Goal: Task Accomplishment & Management: Manage account settings

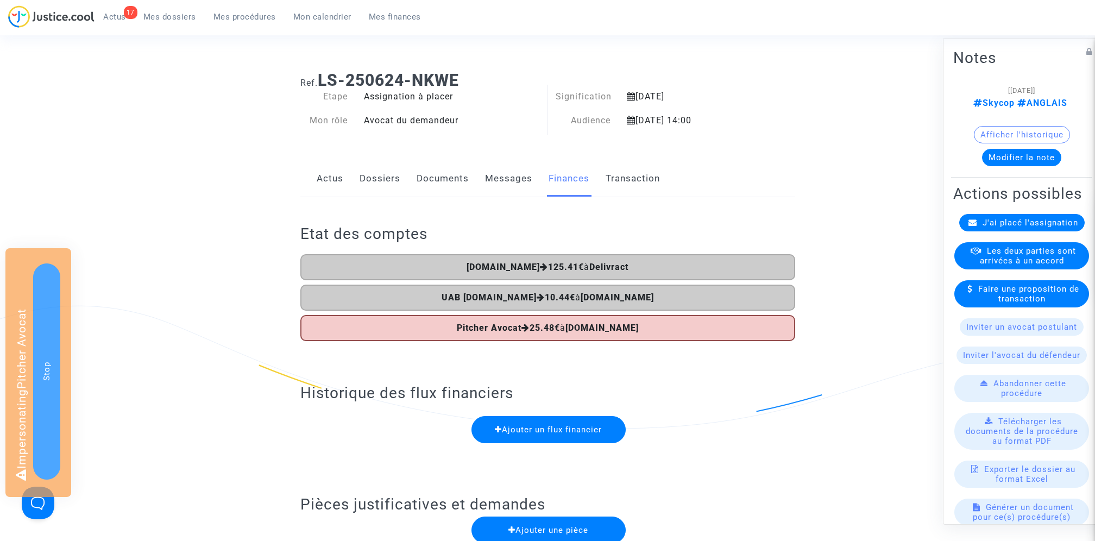
click at [453, 196] on link "Documents" at bounding box center [442, 179] width 52 height 36
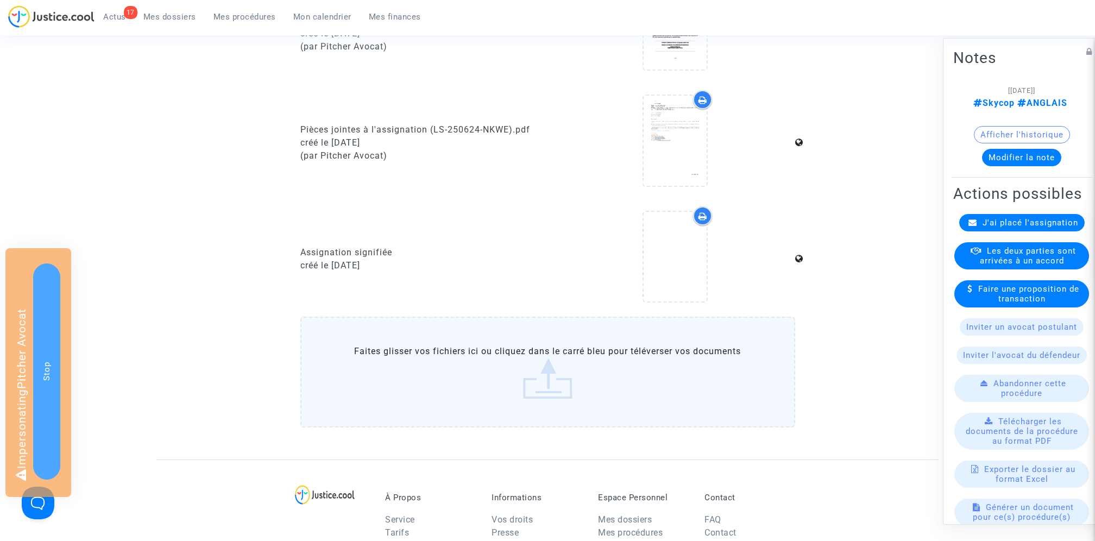
scroll to position [495, 0]
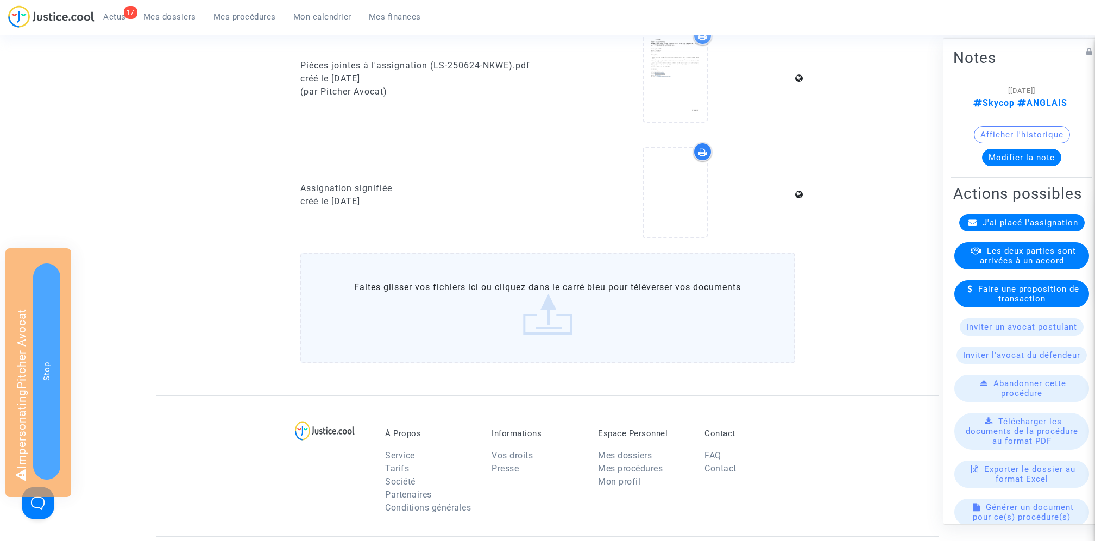
click at [456, 303] on label "Faites glisser vos fichiers ici ou cliquez dans le carré bleu pour téléverser v…" at bounding box center [547, 308] width 495 height 111
click at [0, 0] on input "Faites glisser vos fichiers ici ou cliquez dans le carré bleu pour téléverser v…" at bounding box center [0, 0] width 0 height 0
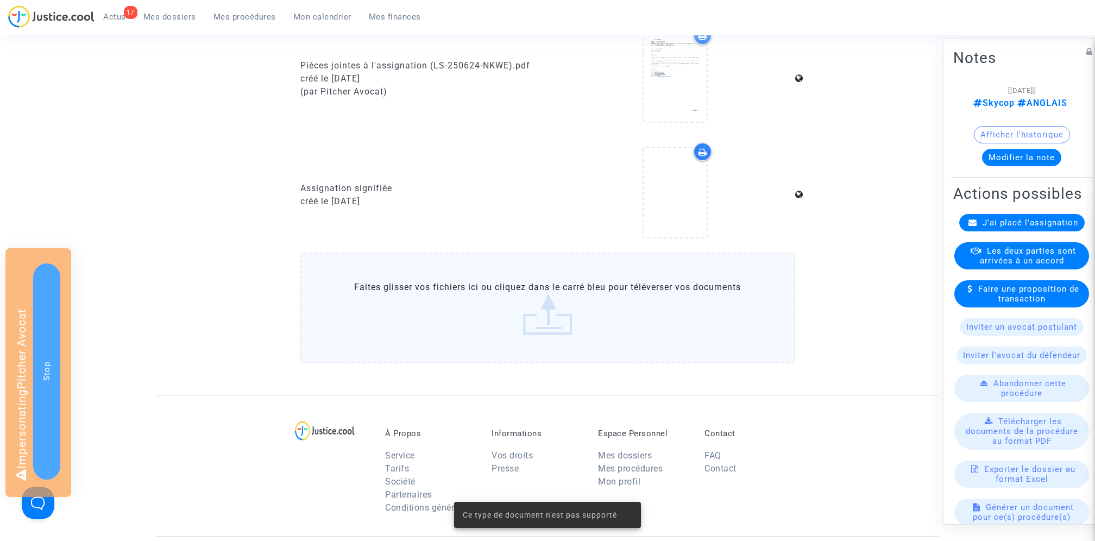
click at [494, 318] on label "Faites glisser vos fichiers ici ou cliquez dans le carré bleu pour téléverser v…" at bounding box center [547, 308] width 495 height 111
click at [0, 0] on input "Faites glisser vos fichiers ici ou cliquez dans le carré bleu pour téléverser v…" at bounding box center [0, 0] width 0 height 0
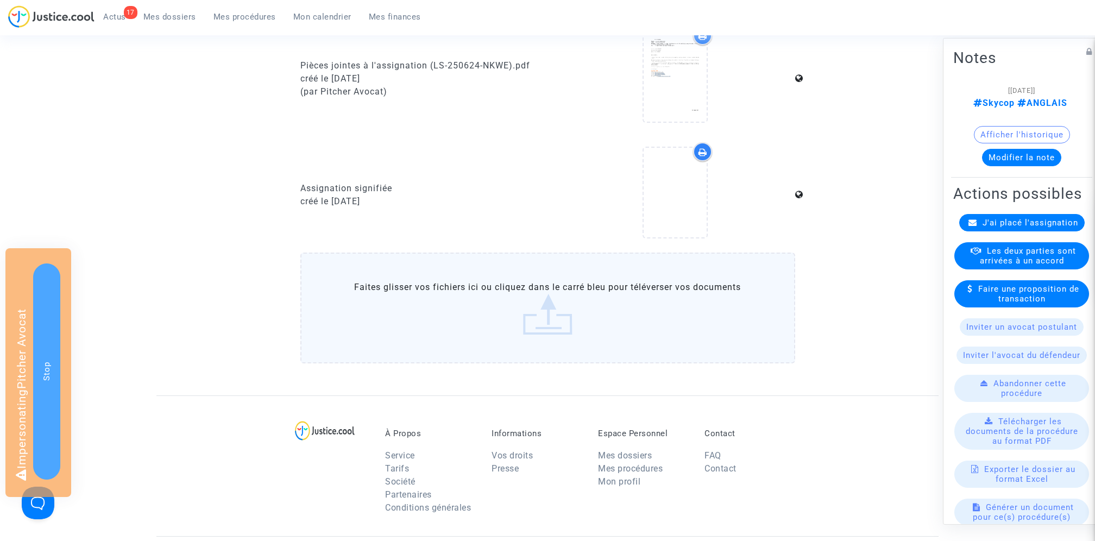
click at [474, 324] on label "Faites glisser vos fichiers ici ou cliquez dans le carré bleu pour téléverser v…" at bounding box center [547, 308] width 495 height 111
click at [0, 0] on input "Faites glisser vos fichiers ici ou cliquez dans le carré bleu pour téléverser v…" at bounding box center [0, 0] width 0 height 0
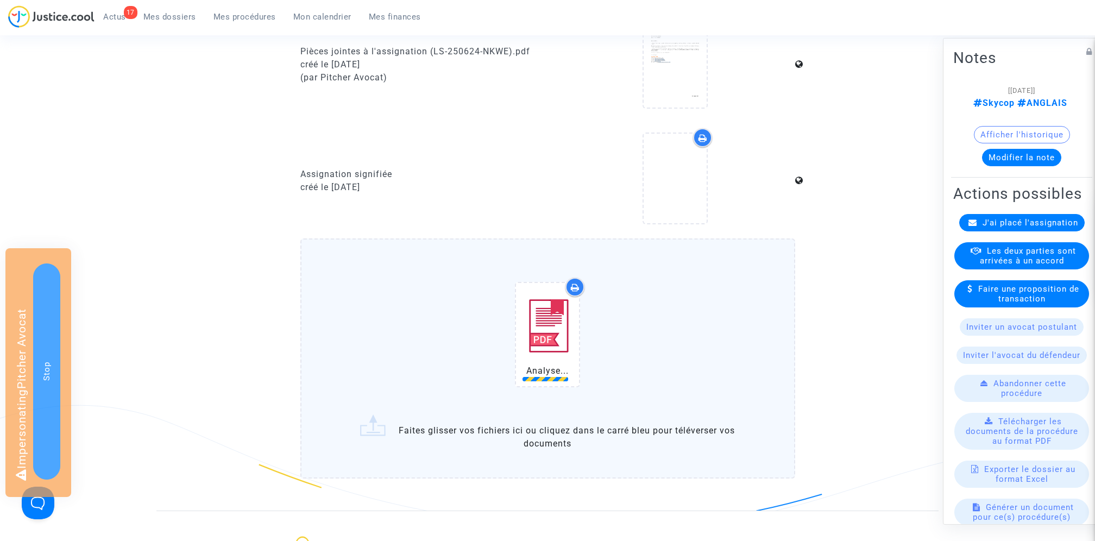
scroll to position [494, 0]
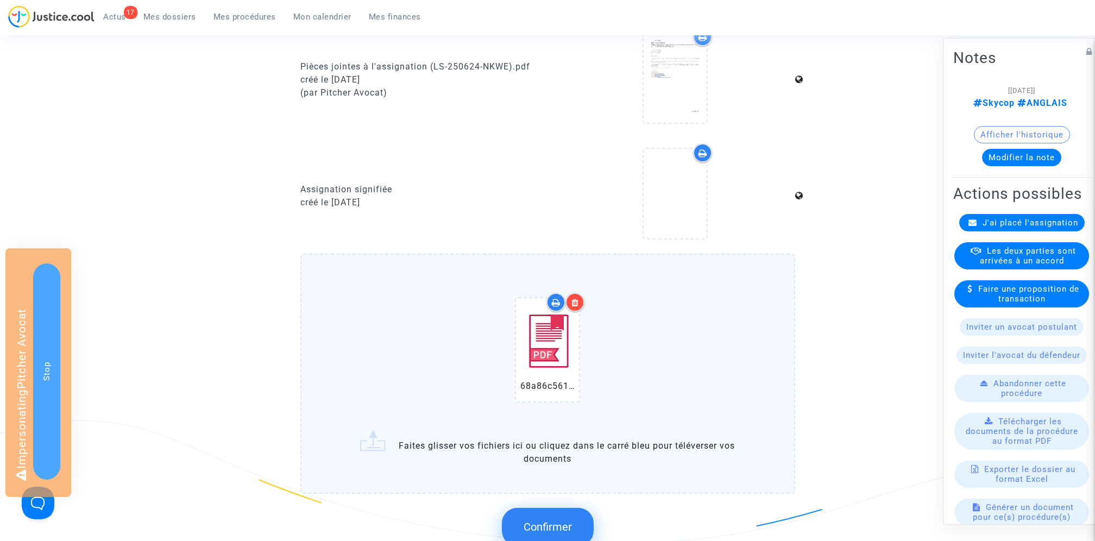
click at [579, 299] on div at bounding box center [574, 302] width 19 height 19
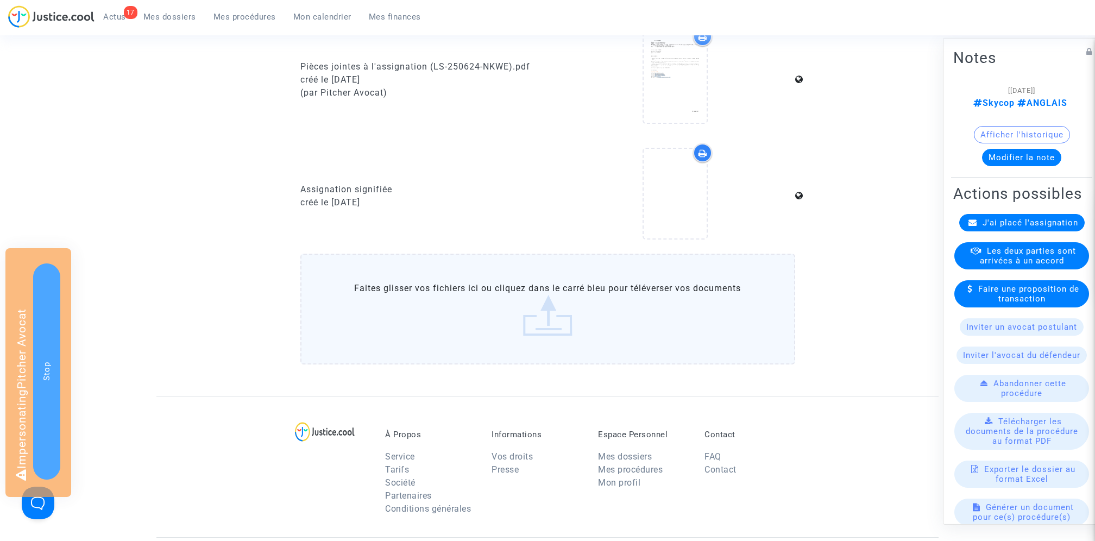
click at [554, 317] on label "Faites glisser vos fichiers ici ou cliquez dans le carré bleu pour téléverser v…" at bounding box center [547, 309] width 495 height 111
click at [0, 0] on input "Faites glisser vos fichiers ici ou cliquez dans le carré bleu pour téléverser v…" at bounding box center [0, 0] width 0 height 0
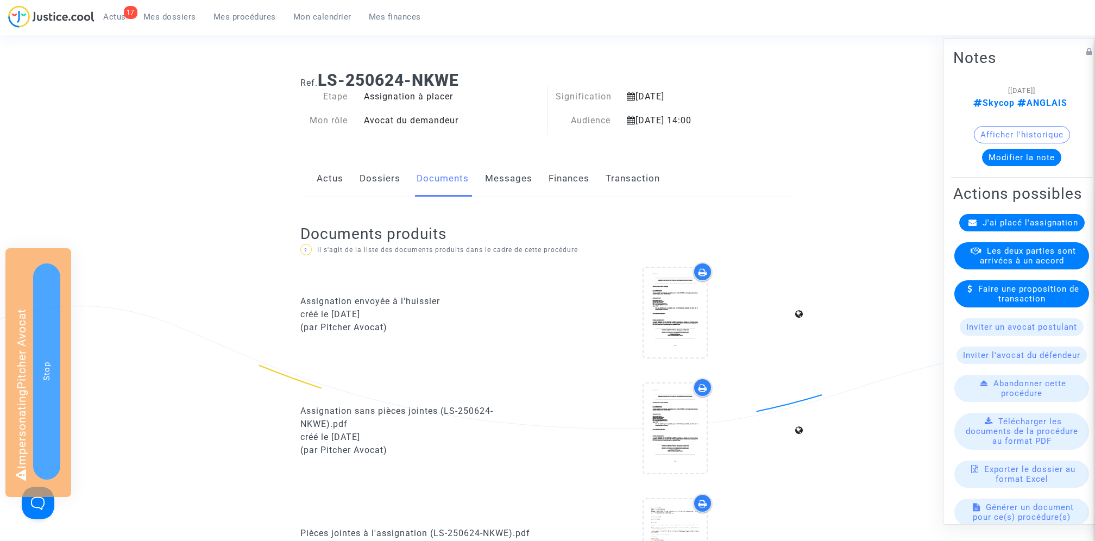
click at [555, 183] on link "Finances" at bounding box center [568, 179] width 41 height 36
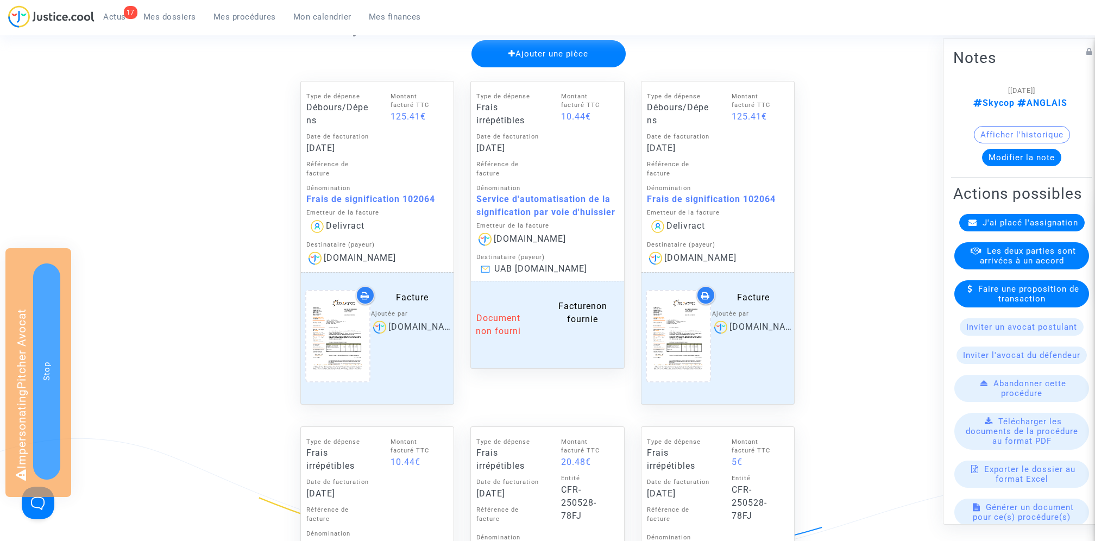
scroll to position [398, 0]
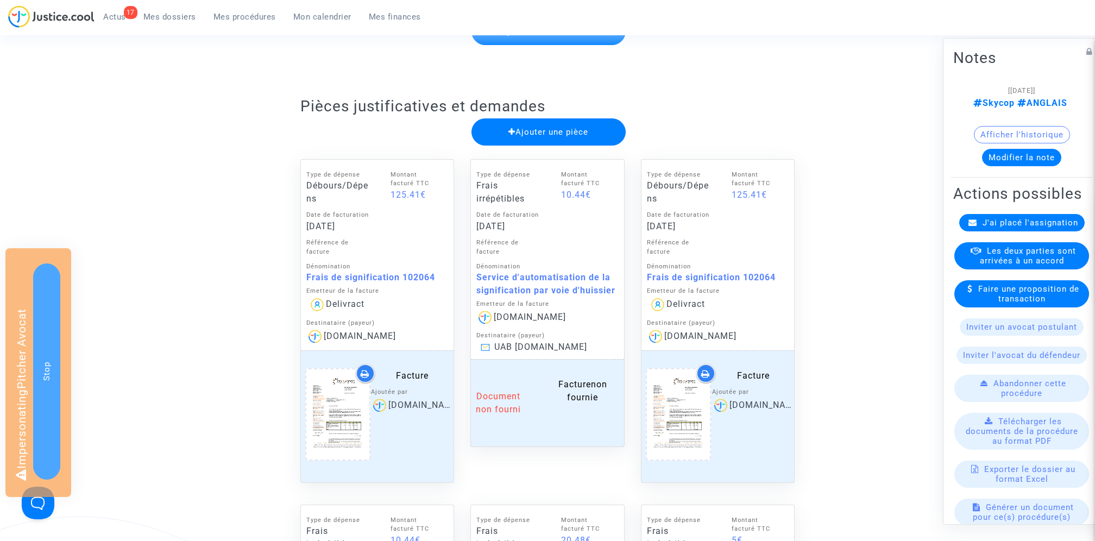
click at [408, 276] on div "Frais de signification 102064" at bounding box center [377, 277] width 142 height 13
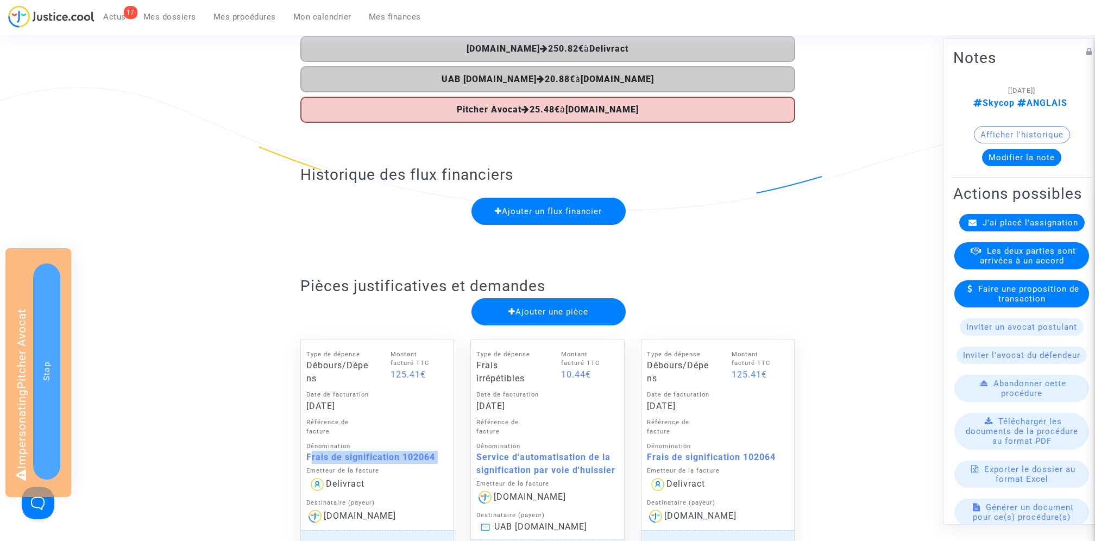
scroll to position [0, 0]
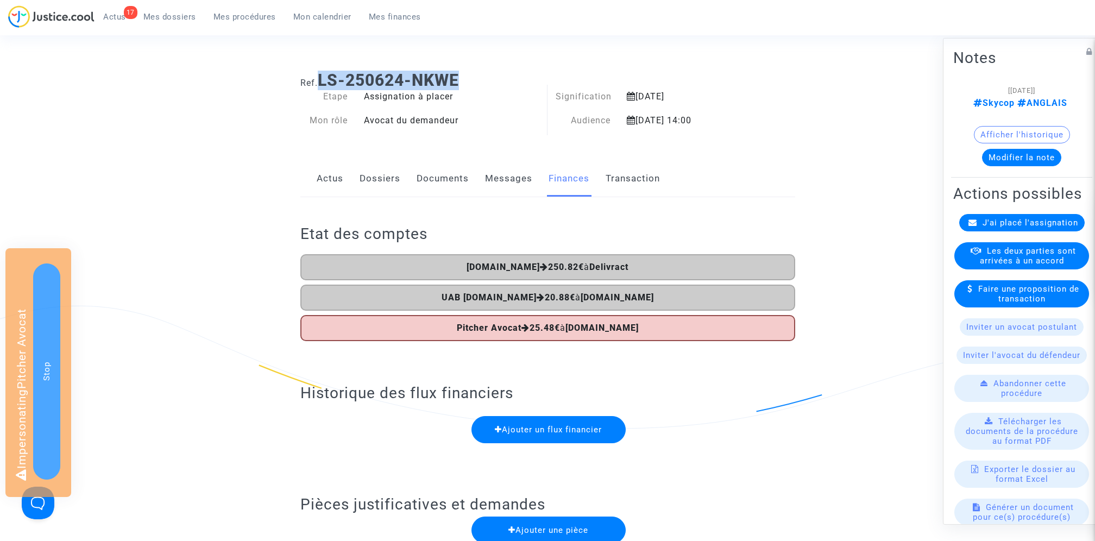
drag, startPoint x: 320, startPoint y: 80, endPoint x: 561, endPoint y: 84, distance: 241.7
click at [561, 84] on h1 "Ref. LS-250624-NKWE" at bounding box center [547, 81] width 495 height 20
copy b "LS-250624-NKWE"
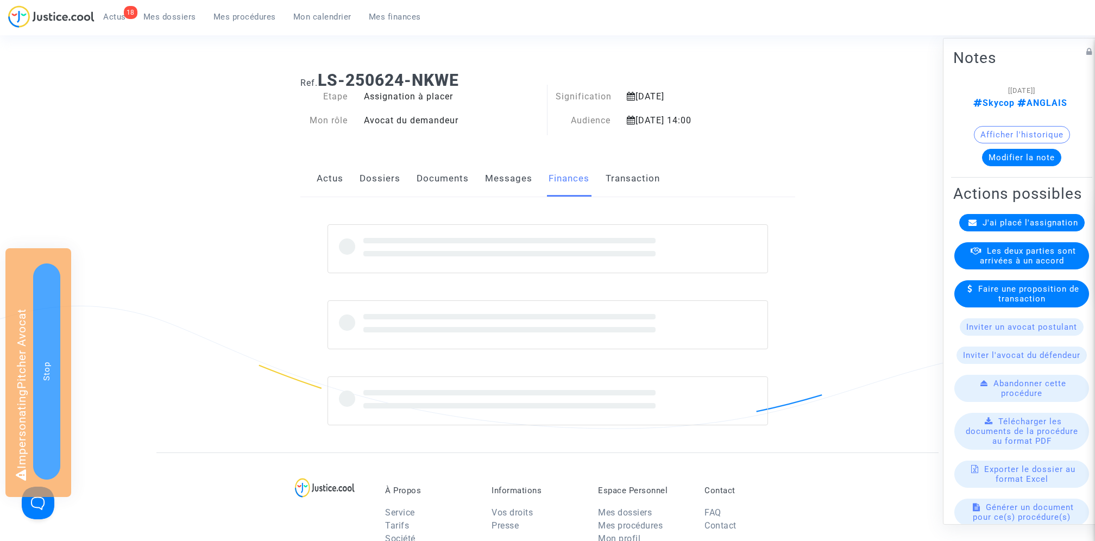
click at [452, 184] on link "Documents" at bounding box center [442, 179] width 52 height 36
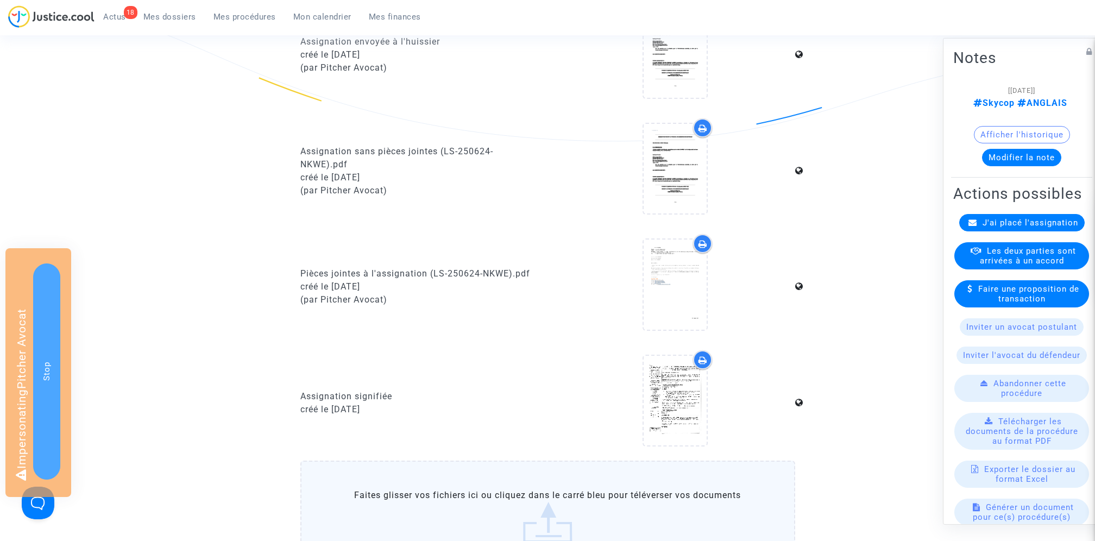
scroll to position [326, 0]
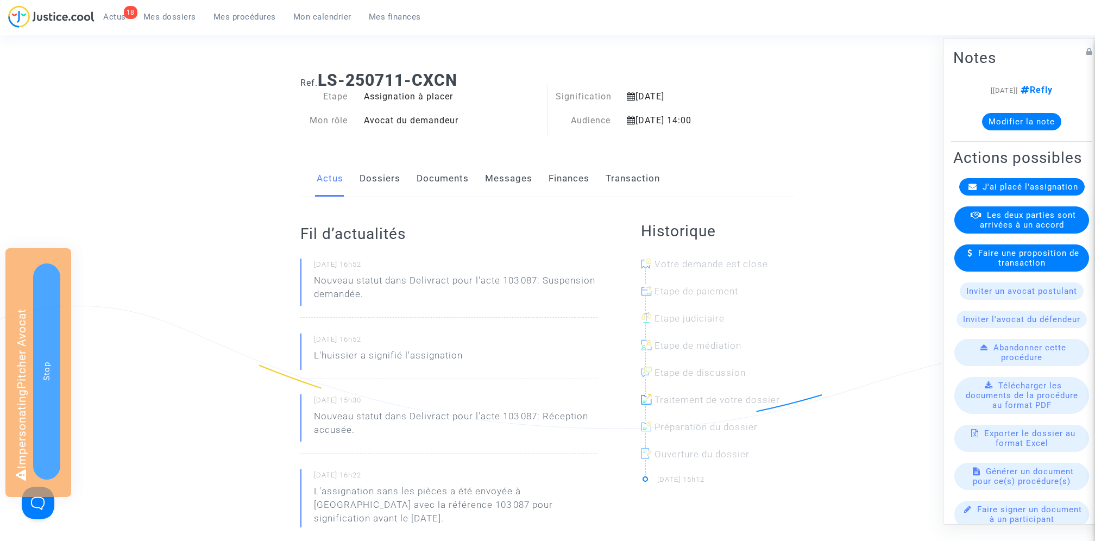
click at [443, 187] on link "Documents" at bounding box center [442, 179] width 52 height 36
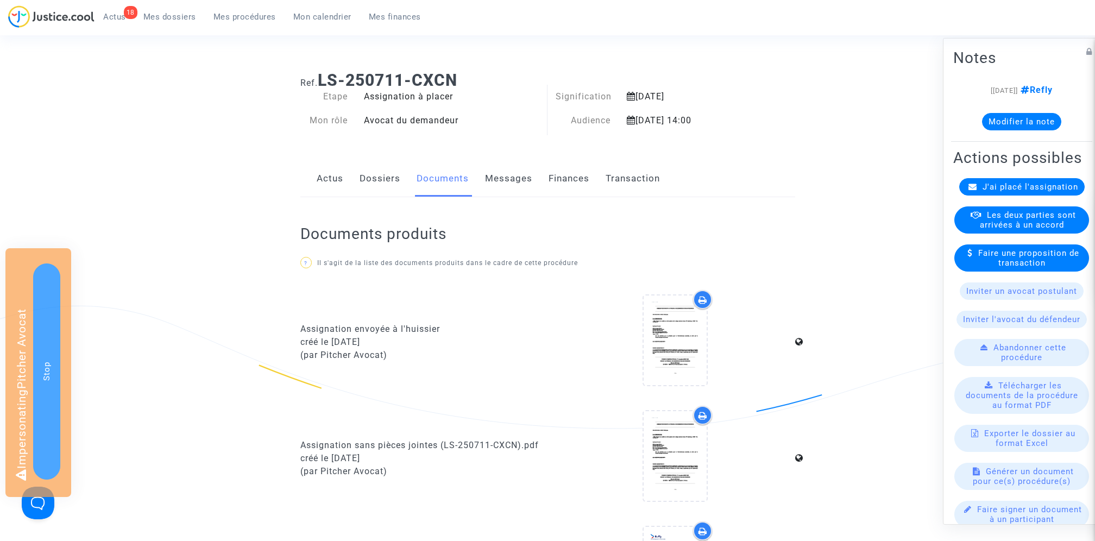
click at [334, 185] on link "Actus" at bounding box center [330, 179] width 27 height 36
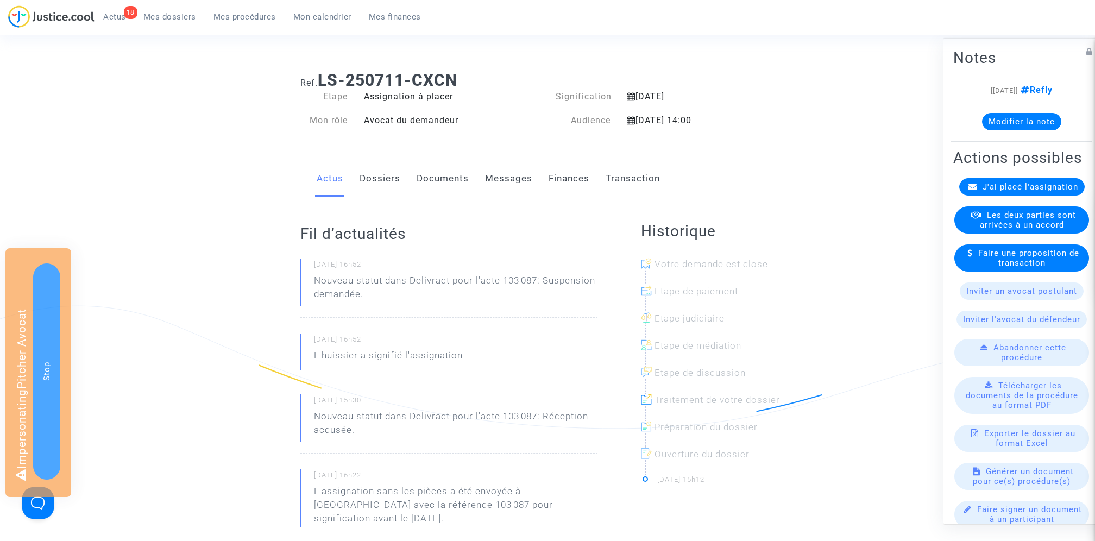
click at [426, 182] on link "Documents" at bounding box center [442, 179] width 52 height 36
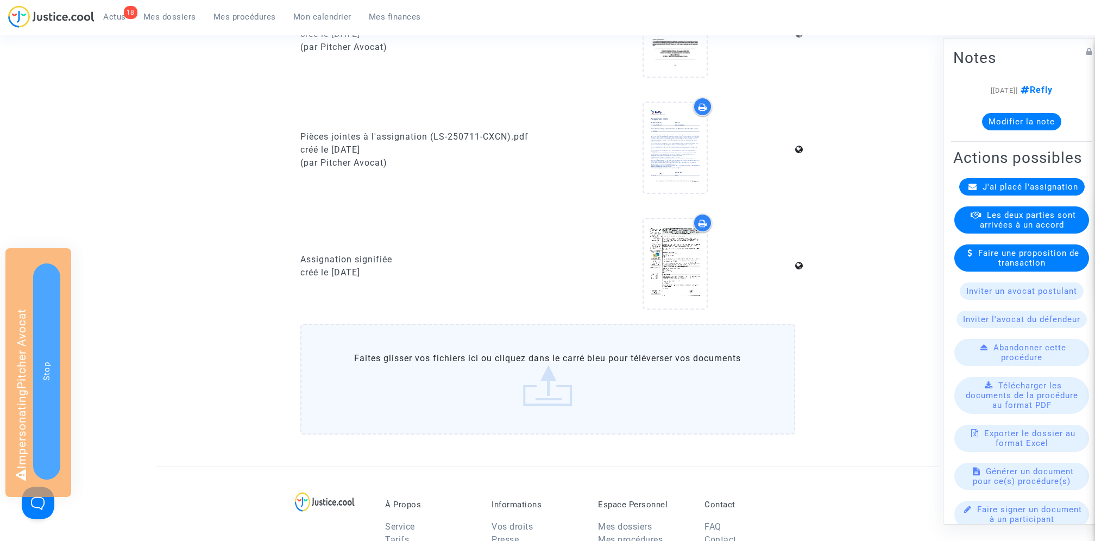
scroll to position [594, 0]
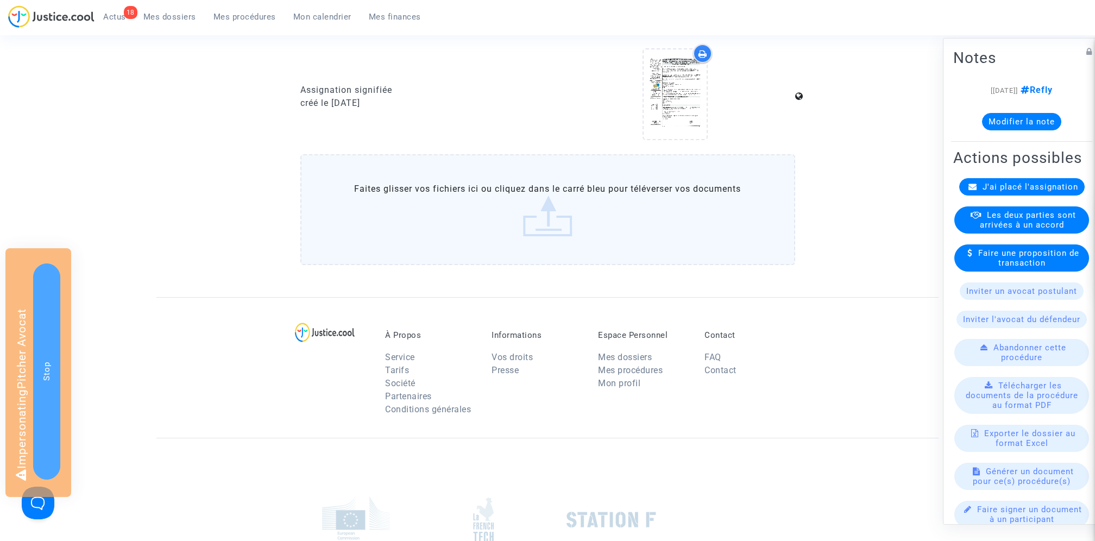
click at [471, 241] on label "Faites glisser vos fichiers ici ou cliquez dans le carré bleu pour téléverser v…" at bounding box center [547, 209] width 495 height 111
click at [0, 0] on input "Faites glisser vos fichiers ici ou cliquez dans le carré bleu pour téléverser v…" at bounding box center [0, 0] width 0 height 0
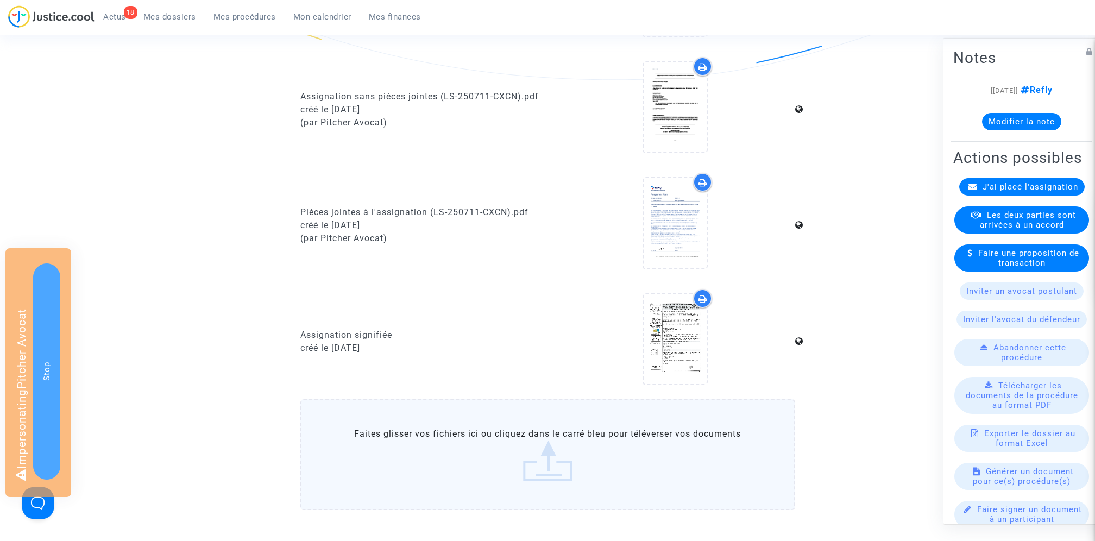
scroll to position [0, 0]
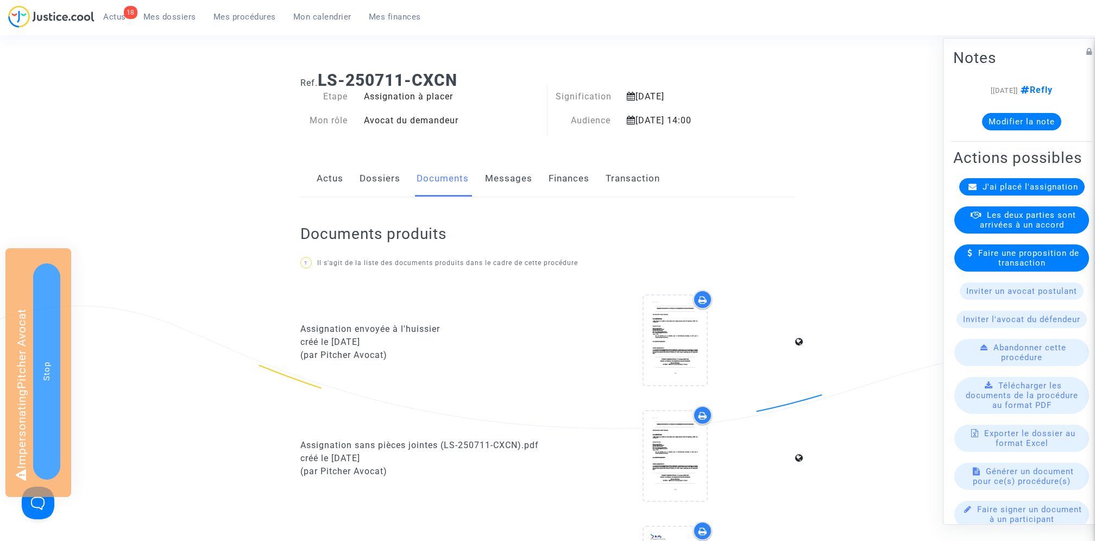
click at [648, 179] on link "Transaction" at bounding box center [632, 179] width 54 height 36
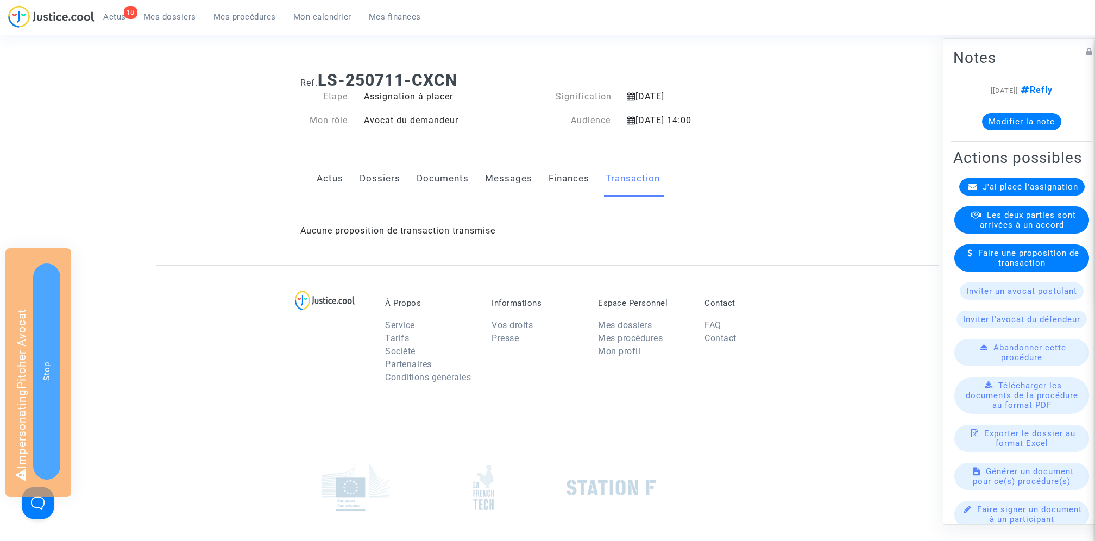
click at [561, 179] on link "Finances" at bounding box center [568, 179] width 41 height 36
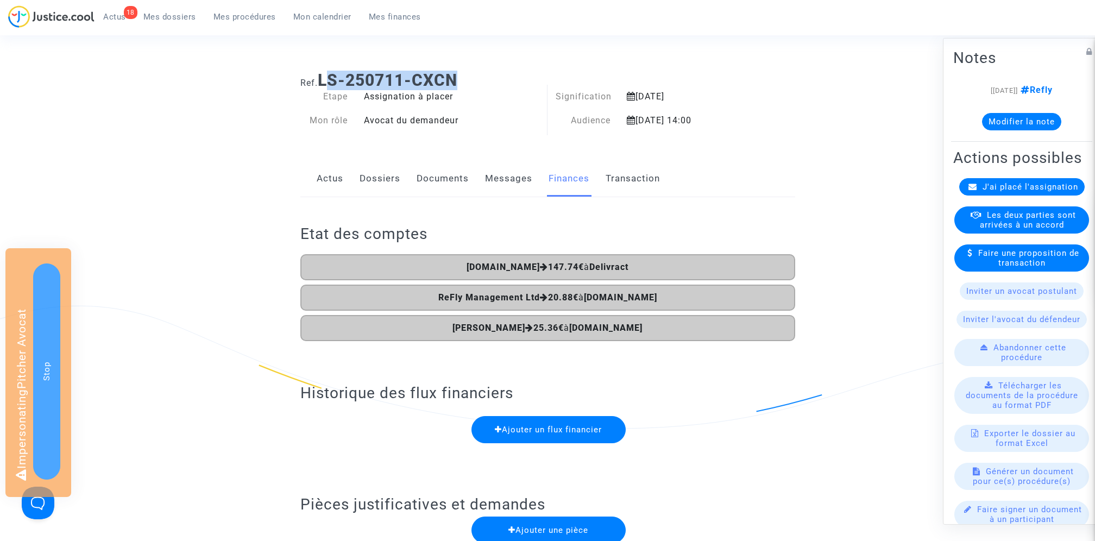
drag, startPoint x: 325, startPoint y: 76, endPoint x: 455, endPoint y: 77, distance: 130.3
click at [455, 77] on b "LS-250711-CXCN" at bounding box center [388, 80] width 140 height 19
drag, startPoint x: 321, startPoint y: 76, endPoint x: 516, endPoint y: 75, distance: 195.5
click at [517, 75] on h1 "Ref. LS-250711-CXCN" at bounding box center [547, 81] width 495 height 20
copy b "LS-250711-CXCN"
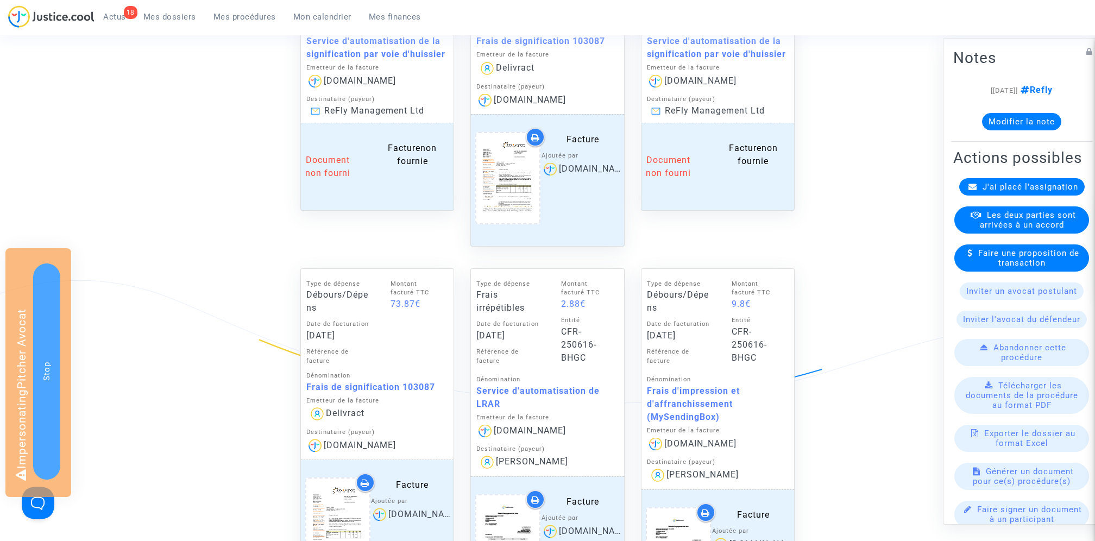
scroll to position [668, 0]
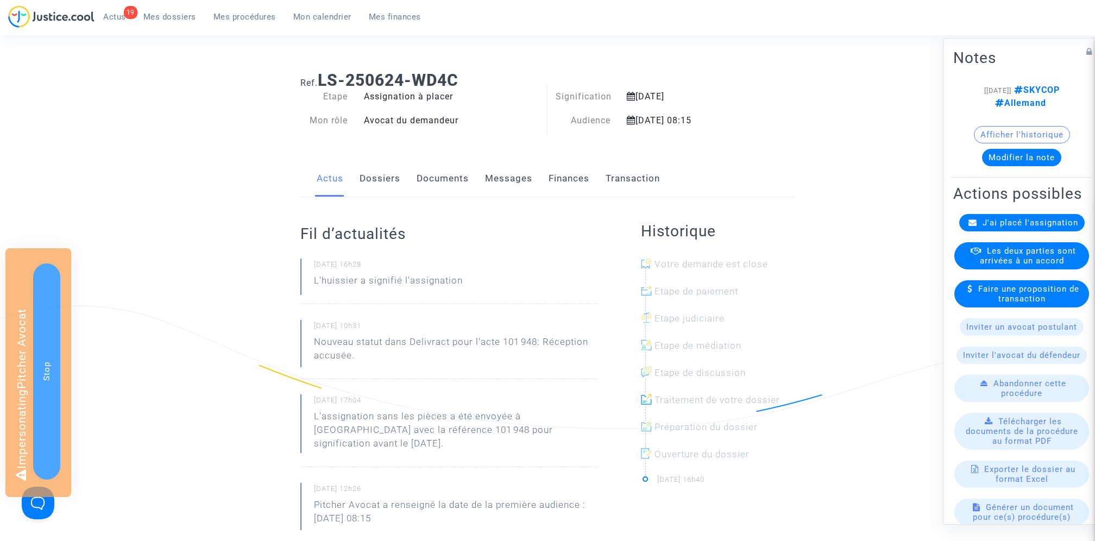
click at [443, 176] on link "Documents" at bounding box center [442, 179] width 52 height 36
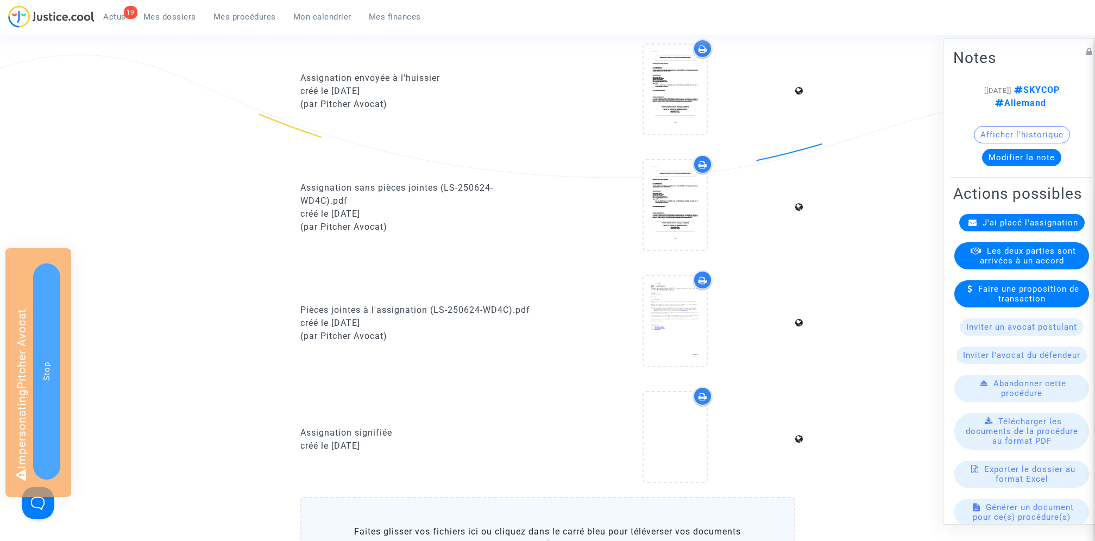
scroll to position [435, 0]
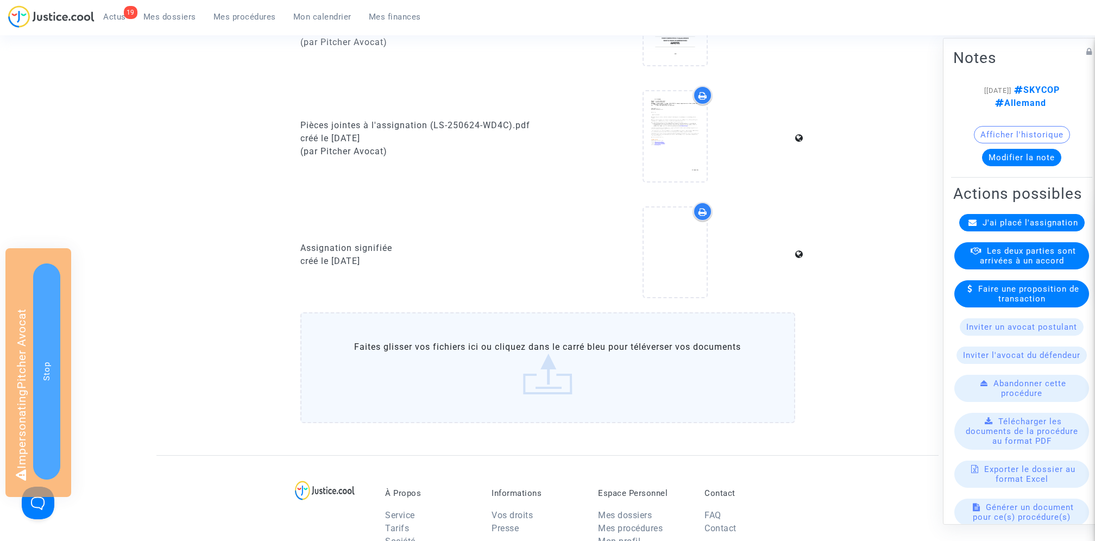
click at [489, 364] on label "Faites glisser vos fichiers ici ou cliquez dans le carré bleu pour téléverser v…" at bounding box center [547, 367] width 495 height 111
click at [0, 0] on input "Faites glisser vos fichiers ici ou cliquez dans le carré bleu pour téléverser v…" at bounding box center [0, 0] width 0 height 0
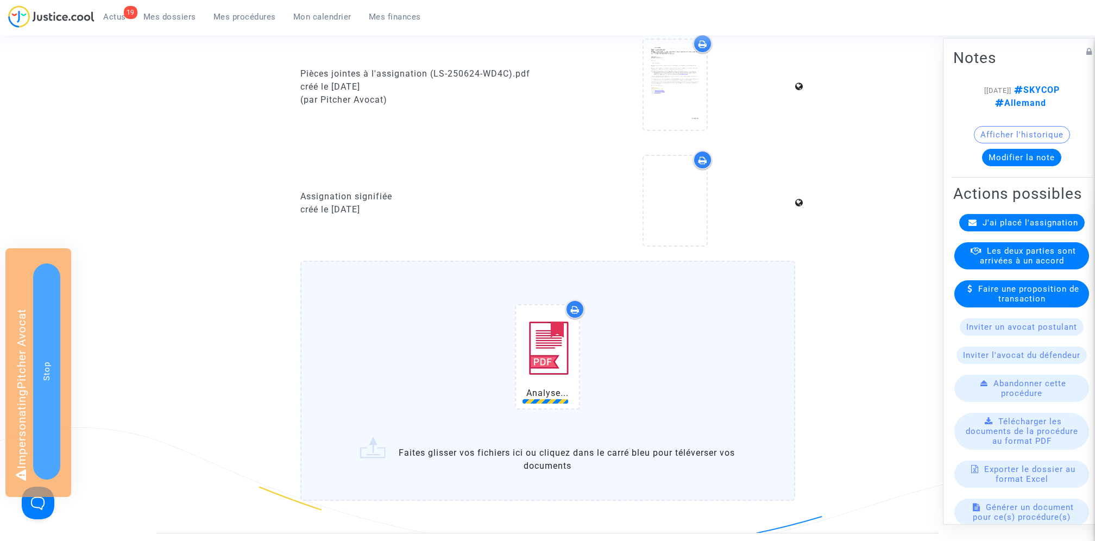
scroll to position [492, 0]
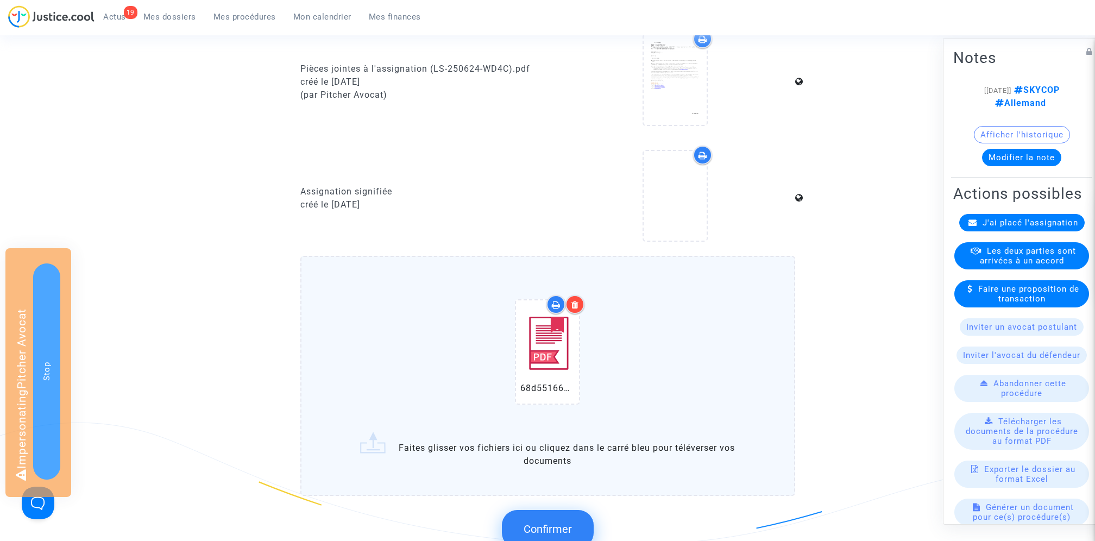
click at [577, 308] on div at bounding box center [574, 304] width 19 height 19
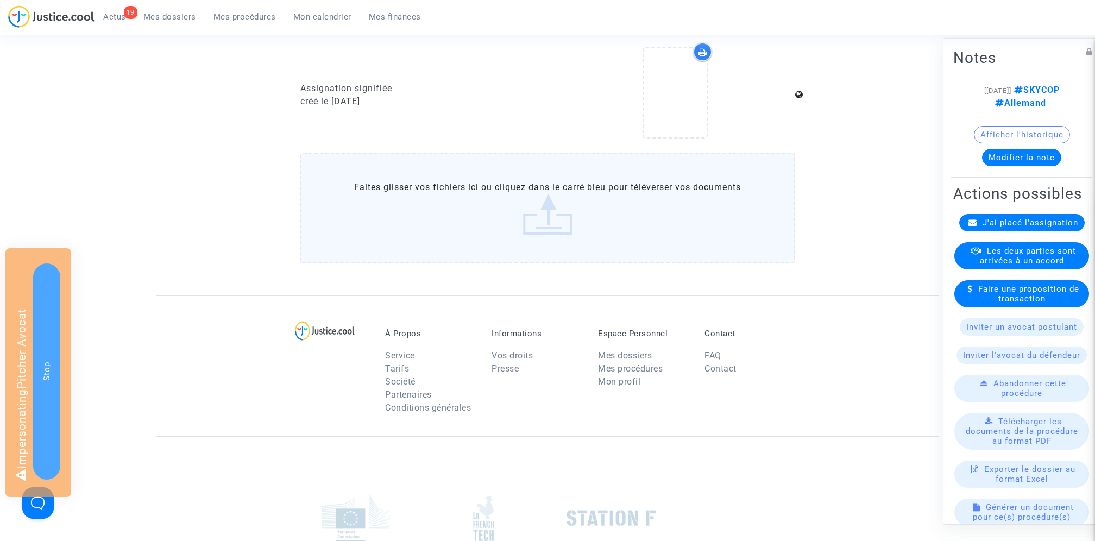
scroll to position [628, 0]
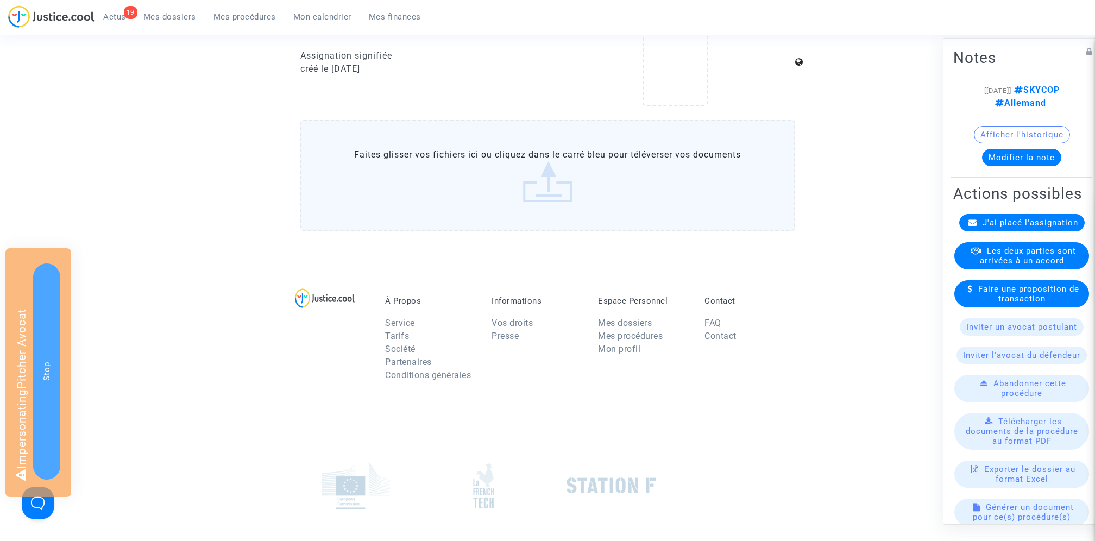
click at [522, 163] on label "Faites glisser vos fichiers ici ou cliquez dans le carré bleu pour téléverser v…" at bounding box center [547, 175] width 495 height 111
click at [0, 0] on input "Faites glisser vos fichiers ici ou cliquez dans le carré bleu pour téléverser v…" at bounding box center [0, 0] width 0 height 0
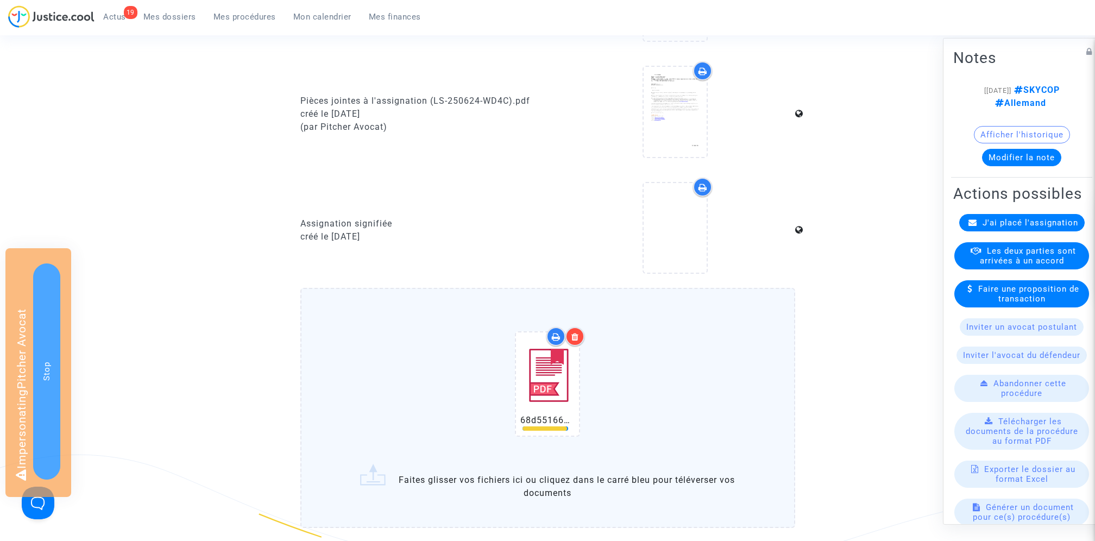
scroll to position [332, 0]
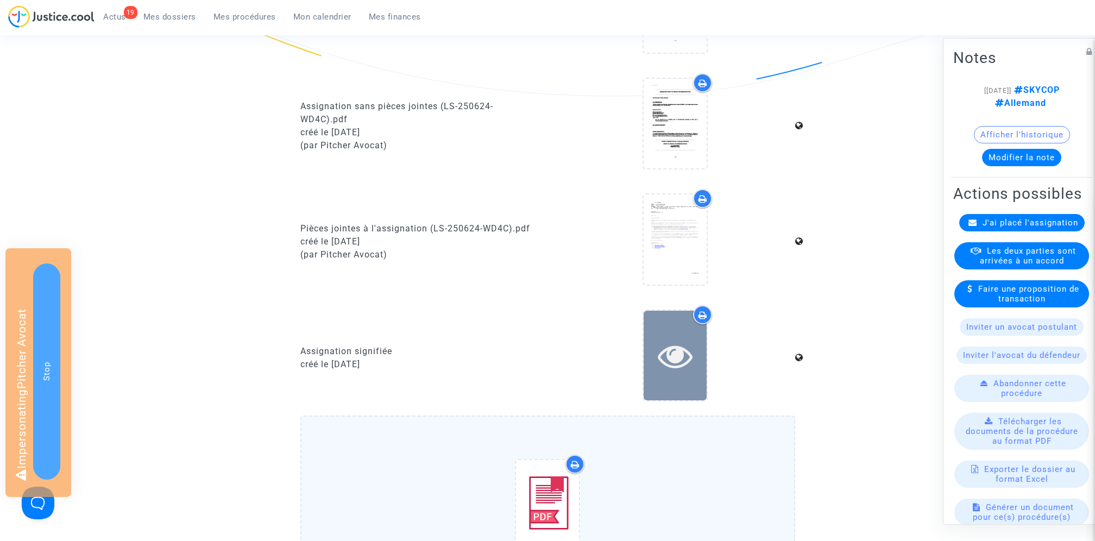
click at [670, 355] on icon at bounding box center [675, 355] width 35 height 35
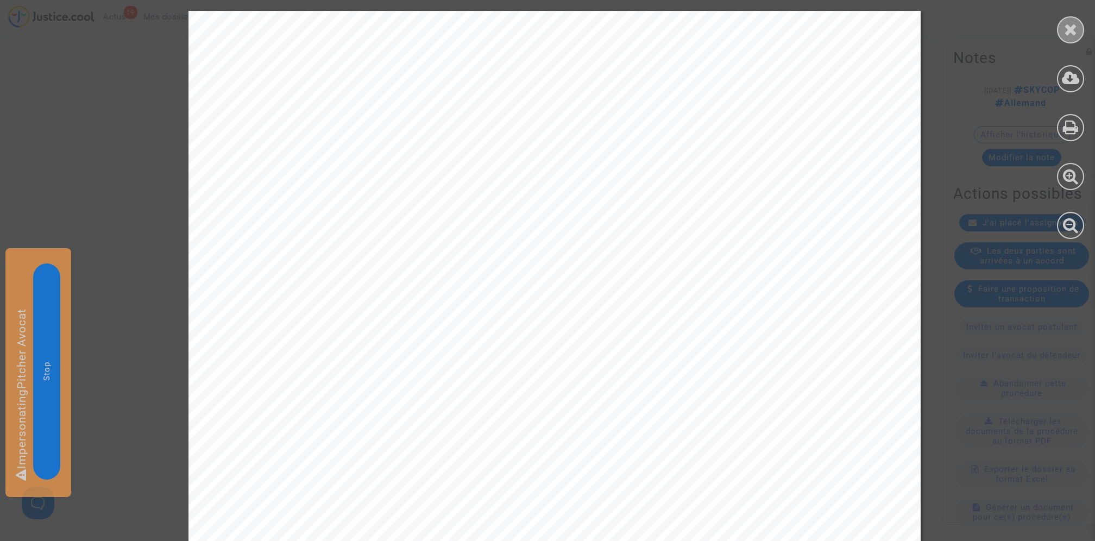
click at [1069, 26] on icon at bounding box center [1071, 29] width 14 height 16
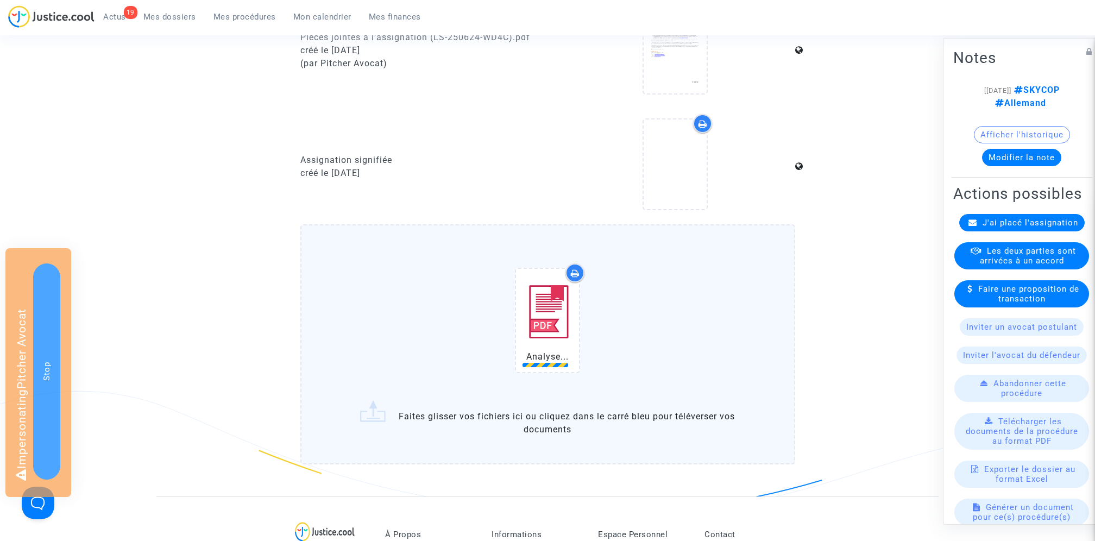
scroll to position [558, 0]
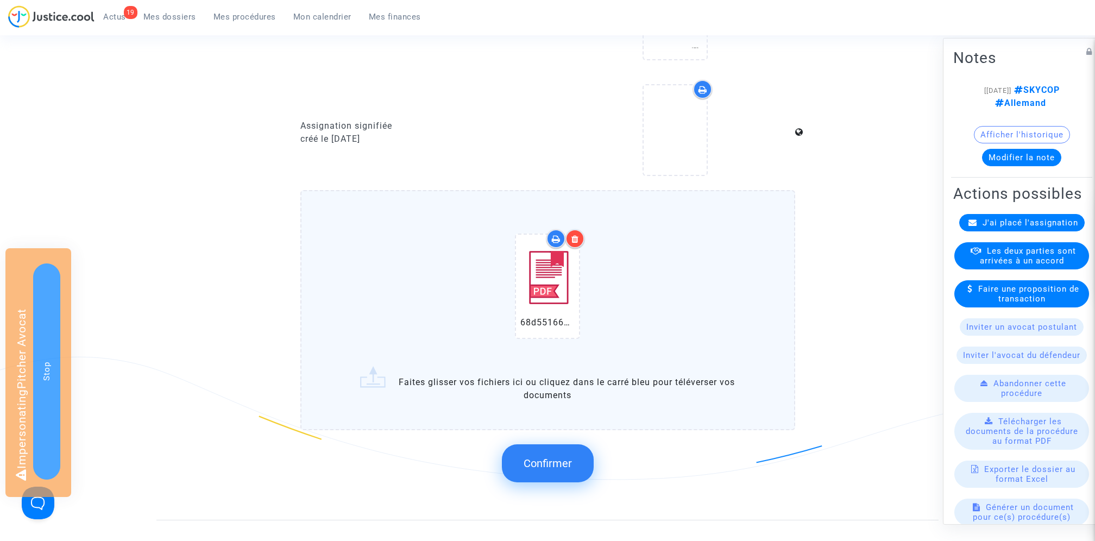
click at [532, 474] on button "Confirmer" at bounding box center [548, 463] width 92 height 38
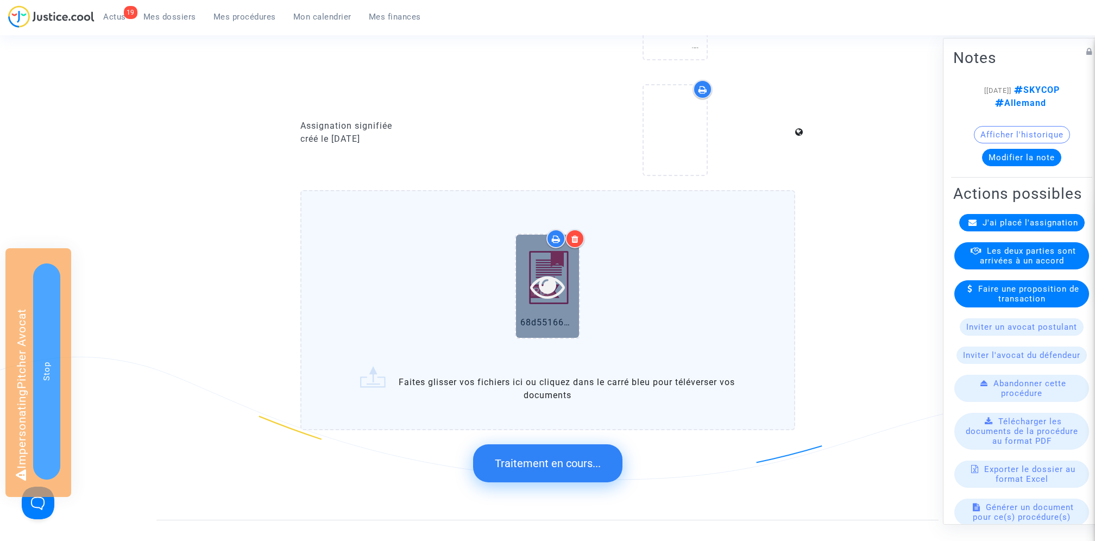
scroll to position [0, 0]
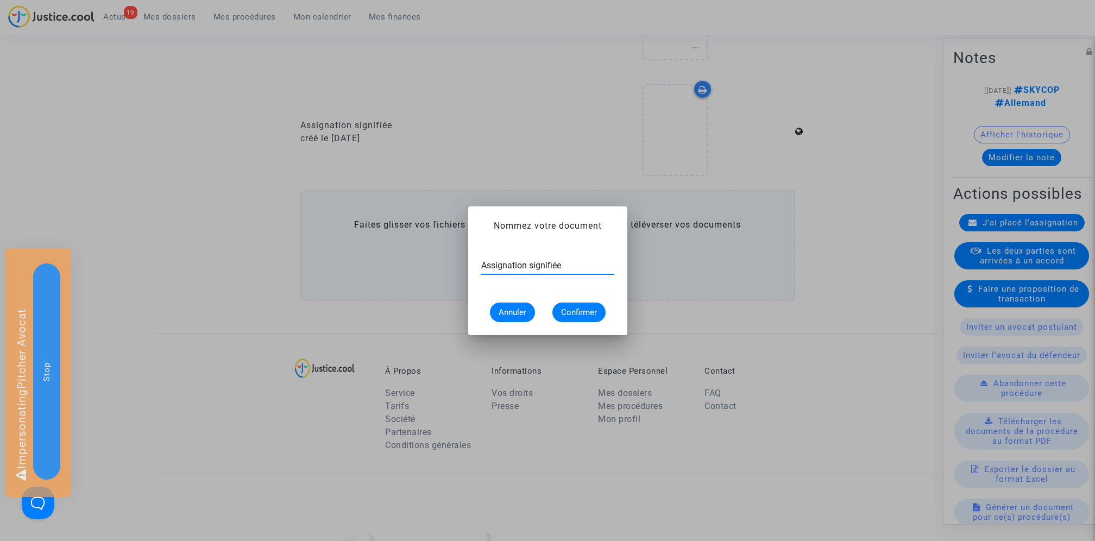
type input "Assignation signifiée"
click at [578, 314] on span "Confirmer" at bounding box center [579, 312] width 36 height 10
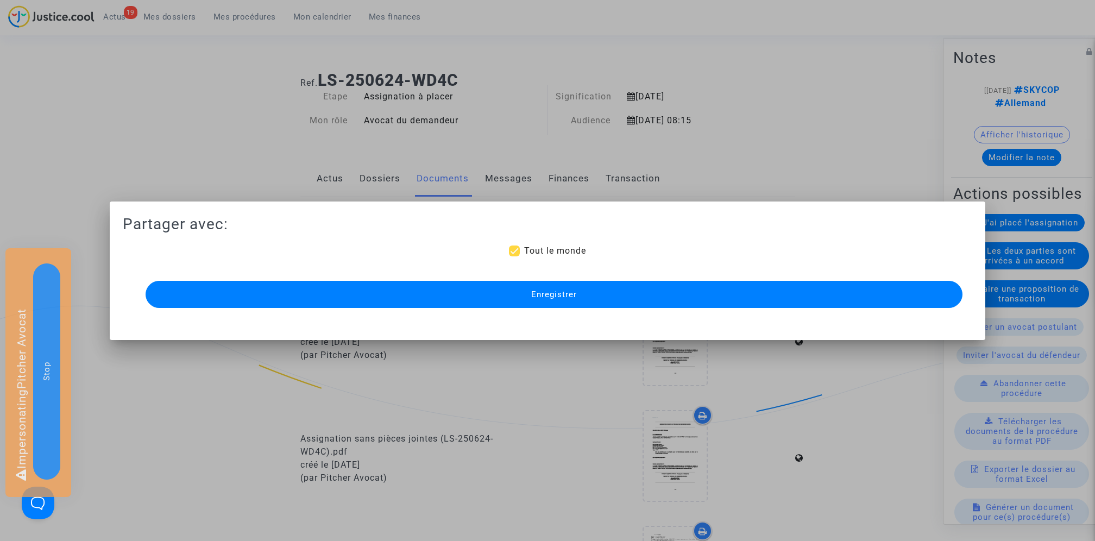
scroll to position [558, 0]
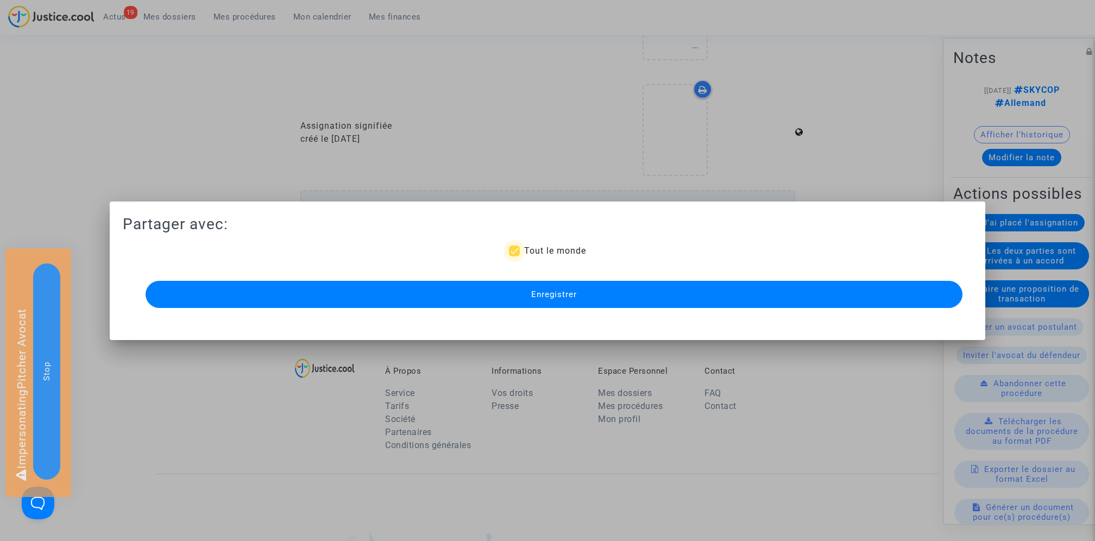
click at [544, 251] on span "Tout le monde" at bounding box center [555, 250] width 62 height 10
click at [514, 256] on input "Tout le monde" at bounding box center [514, 256] width 1 height 1
checkbox input "false"
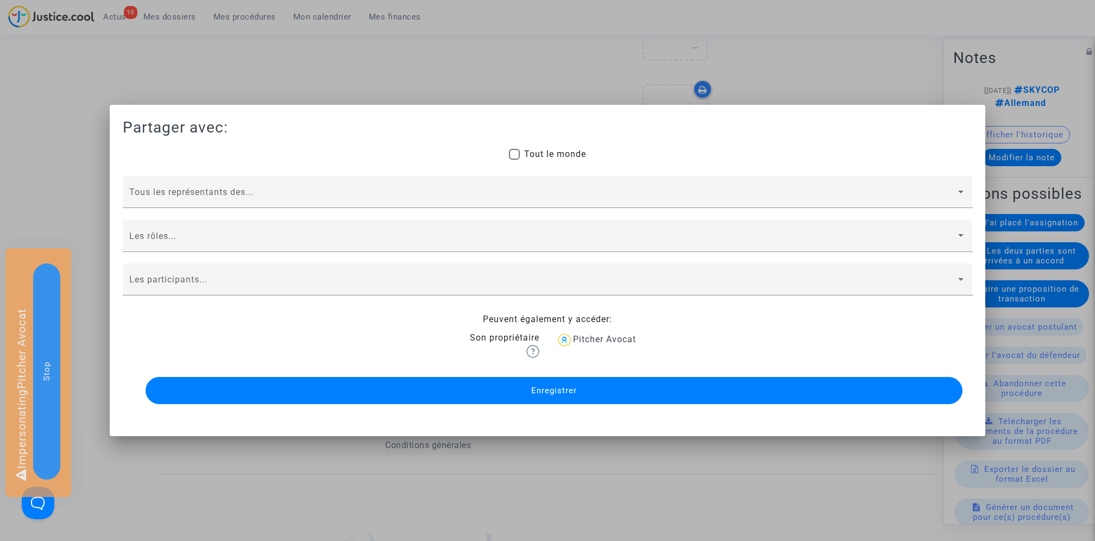
click at [528, 384] on button "Enregistrer" at bounding box center [554, 390] width 817 height 27
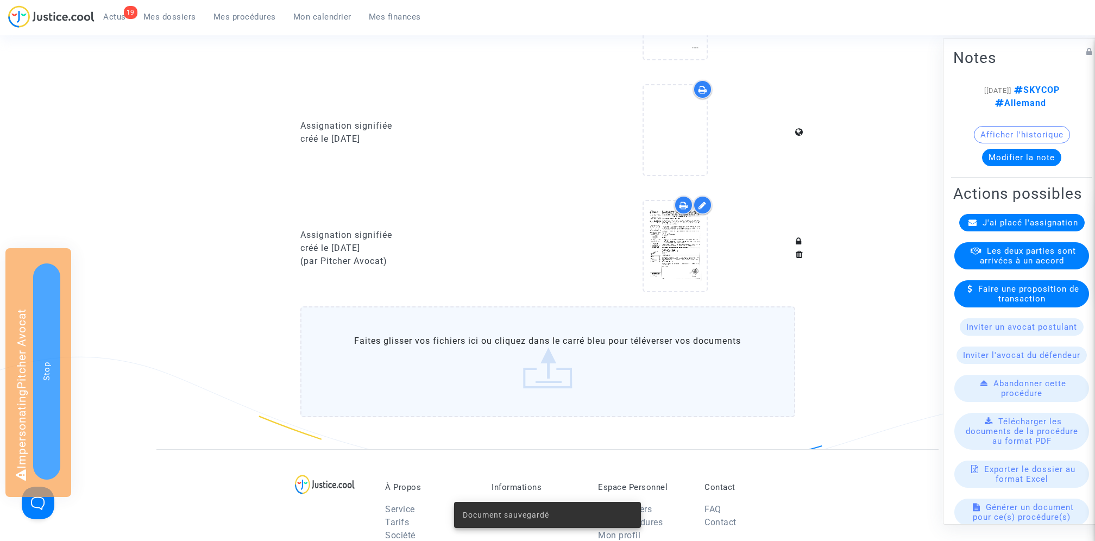
scroll to position [0, 0]
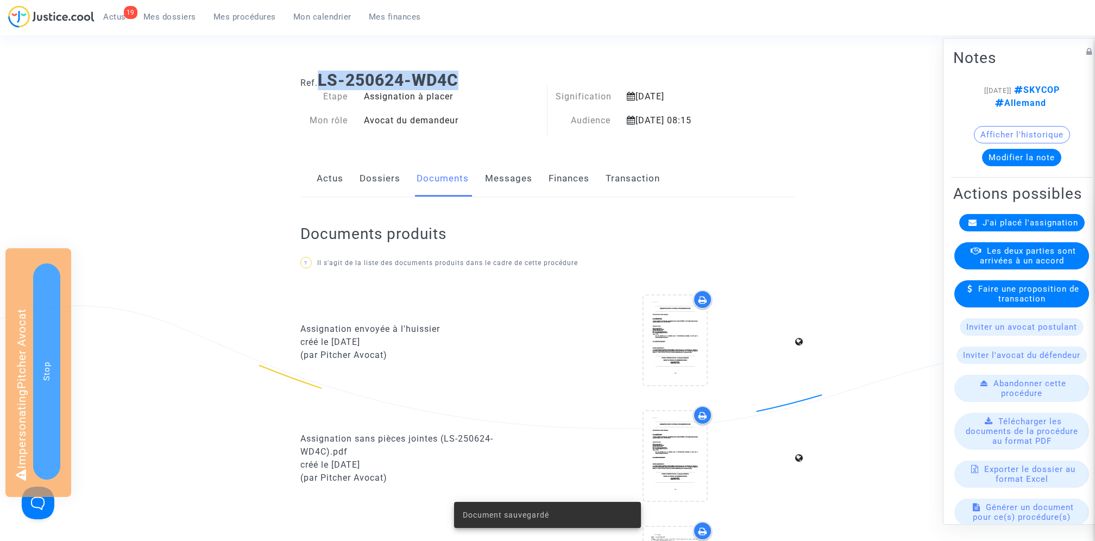
drag, startPoint x: 322, startPoint y: 80, endPoint x: 489, endPoint y: 80, distance: 166.7
click at [489, 80] on h1 "Ref. LS-250624-WD4C" at bounding box center [547, 81] width 495 height 20
copy b "LS-250624-WD4C"
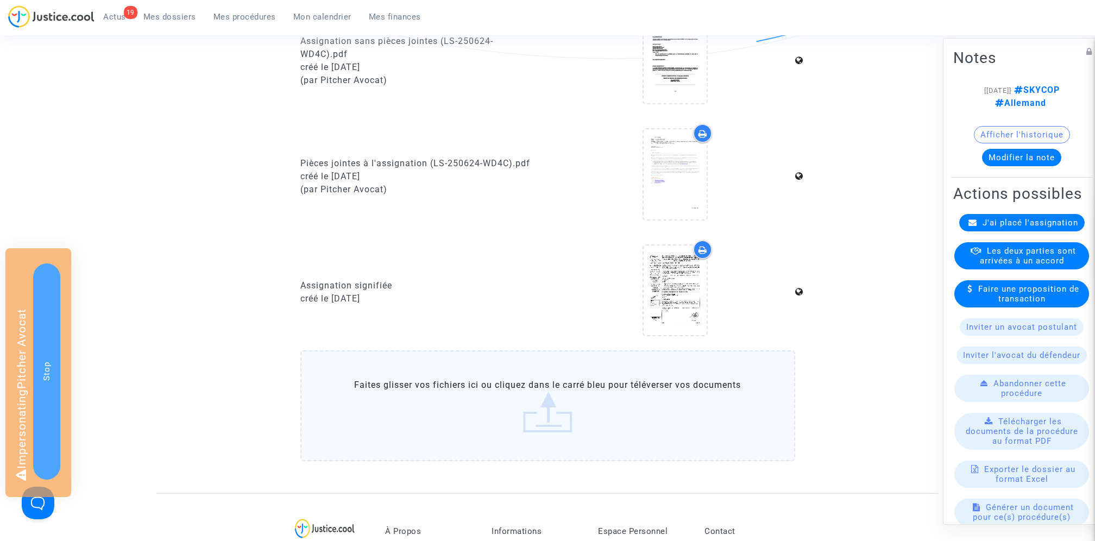
scroll to position [428, 0]
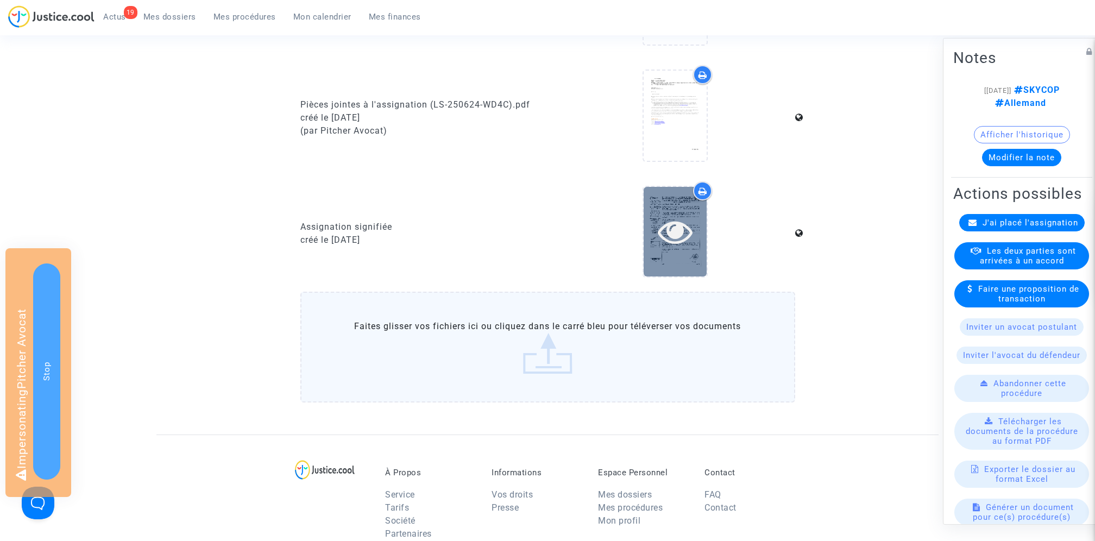
click at [672, 249] on icon at bounding box center [675, 231] width 35 height 35
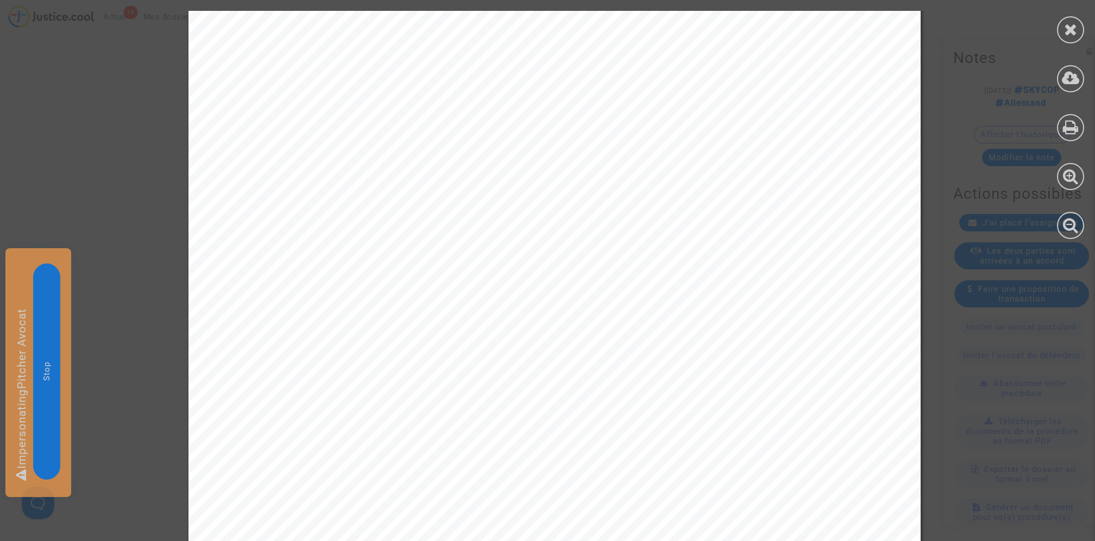
scroll to position [10659, 0]
click at [1060, 35] on div at bounding box center [1070, 29] width 27 height 27
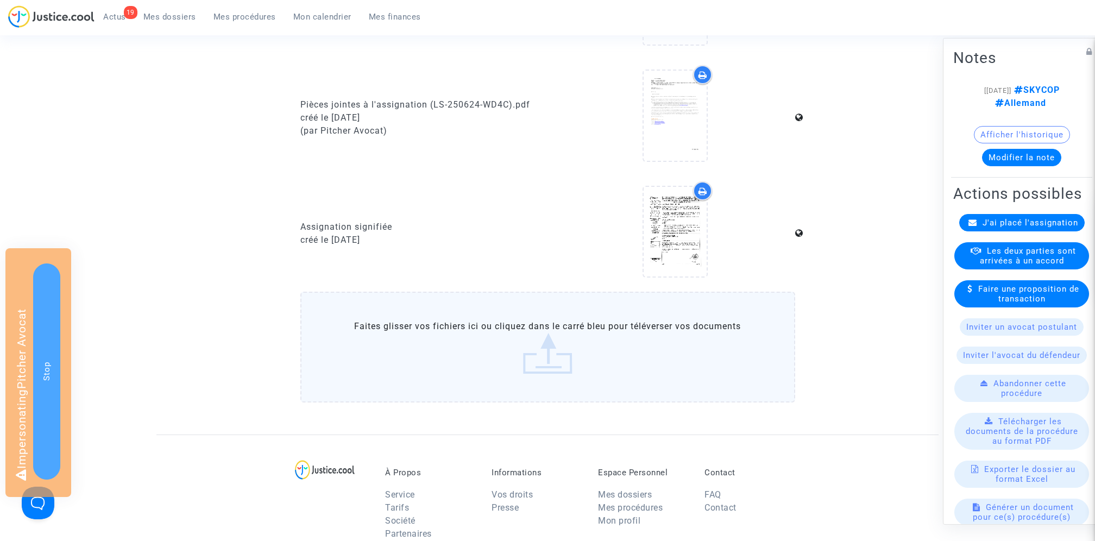
scroll to position [0, 0]
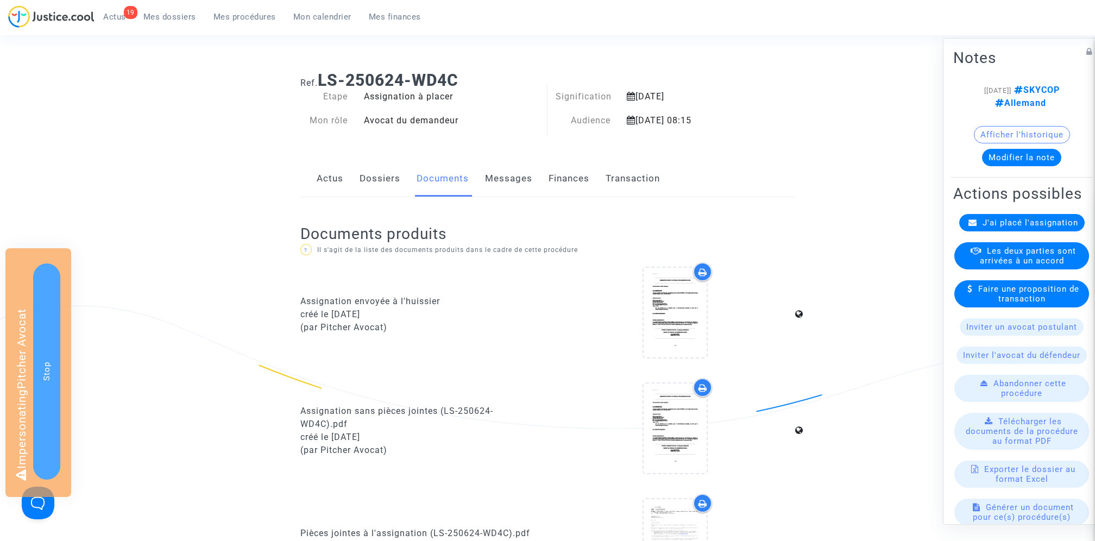
click at [576, 183] on link "Finances" at bounding box center [568, 179] width 41 height 36
